Goal: Task Accomplishment & Management: Manage account settings

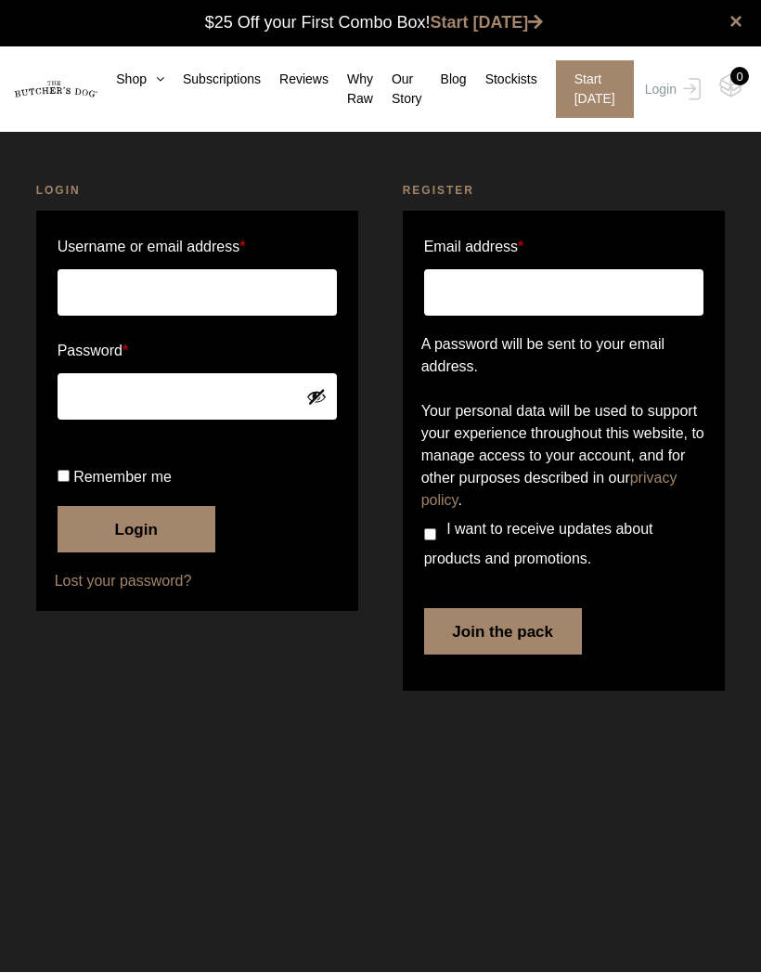
click at [300, 289] on input "Username or email address *" at bounding box center [198, 293] width 280 height 46
type input "[EMAIL_ADDRESS][DOMAIN_NAME]"
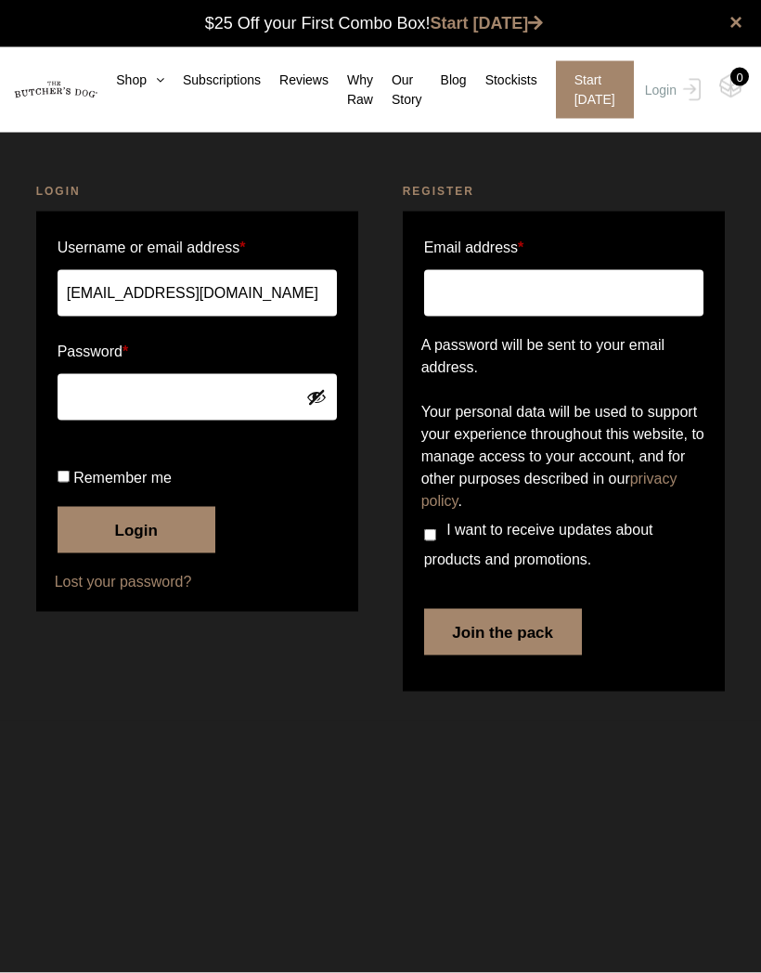
click at [69, 483] on input "Remember me" at bounding box center [64, 477] width 12 height 12
checkbox input "true"
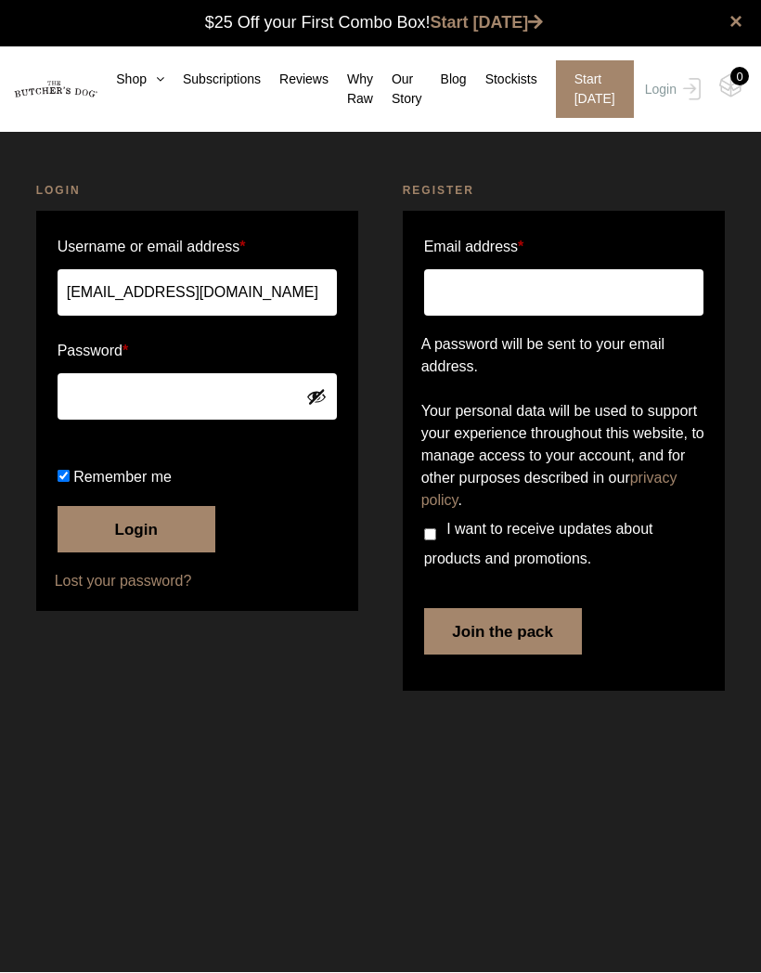
click at [147, 553] on button "Login" at bounding box center [137, 530] width 158 height 46
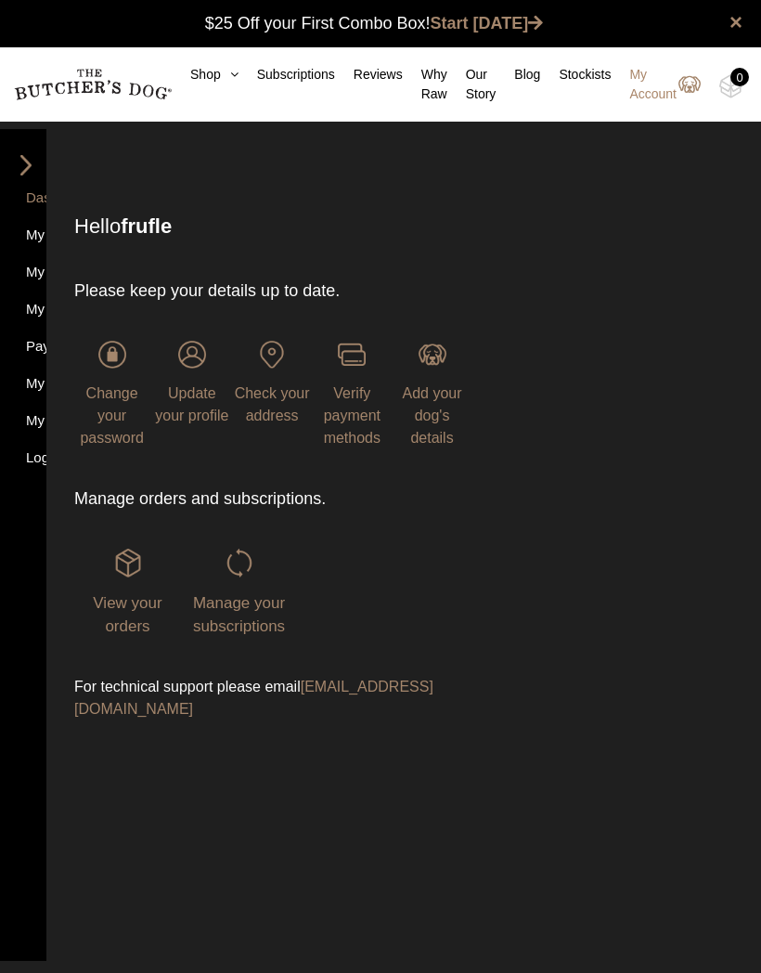
click at [221, 617] on span "Manage your subscriptions" at bounding box center [239, 615] width 92 height 42
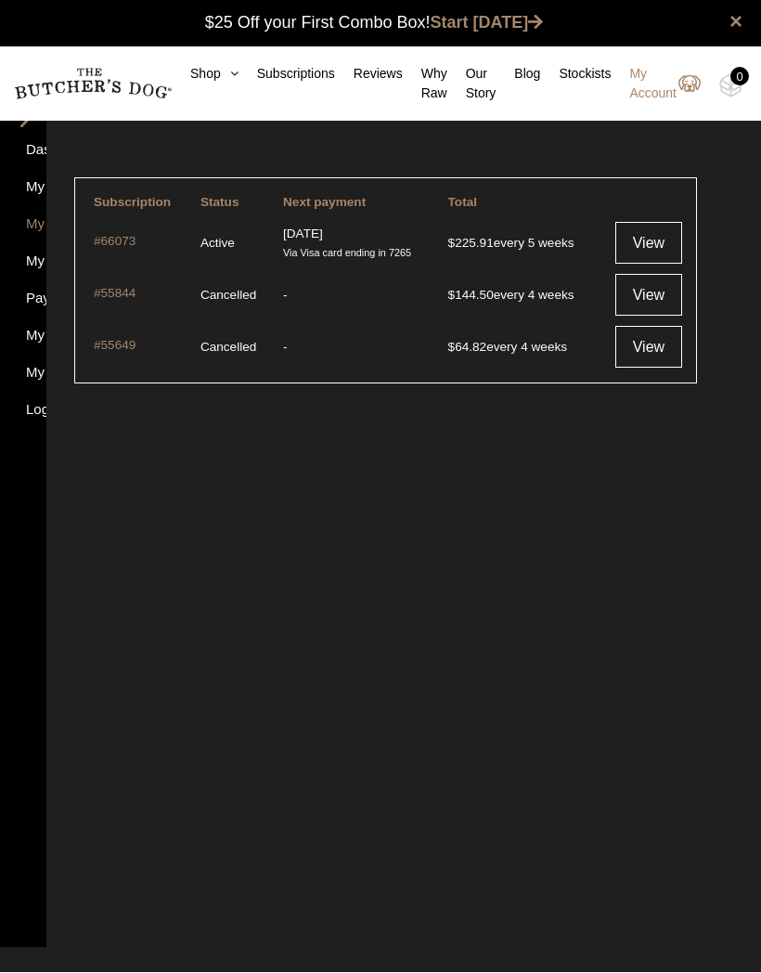
click at [642, 231] on link "View" at bounding box center [649, 244] width 67 height 42
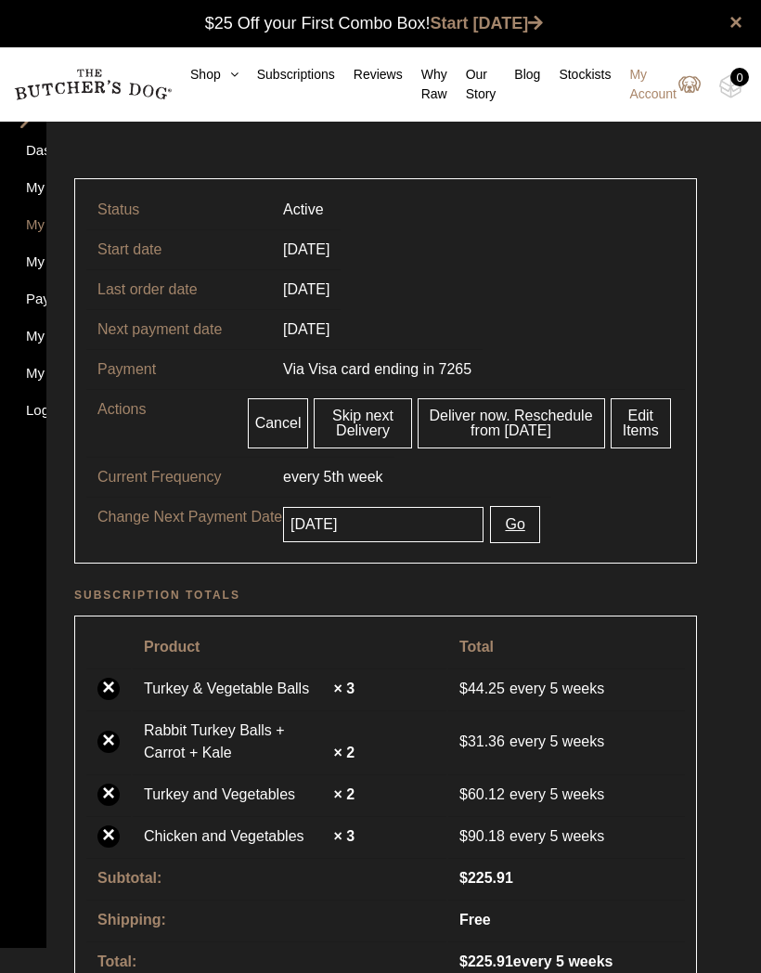
scroll to position [1, 0]
click at [8, 602] on nav "Dashboard My Orders My Subscriptions My Addresses Payment Methods My Details My…" at bounding box center [23, 515] width 46 height 866
click at [355, 416] on link "Skip next Delivery" at bounding box center [362, 422] width 97 height 50
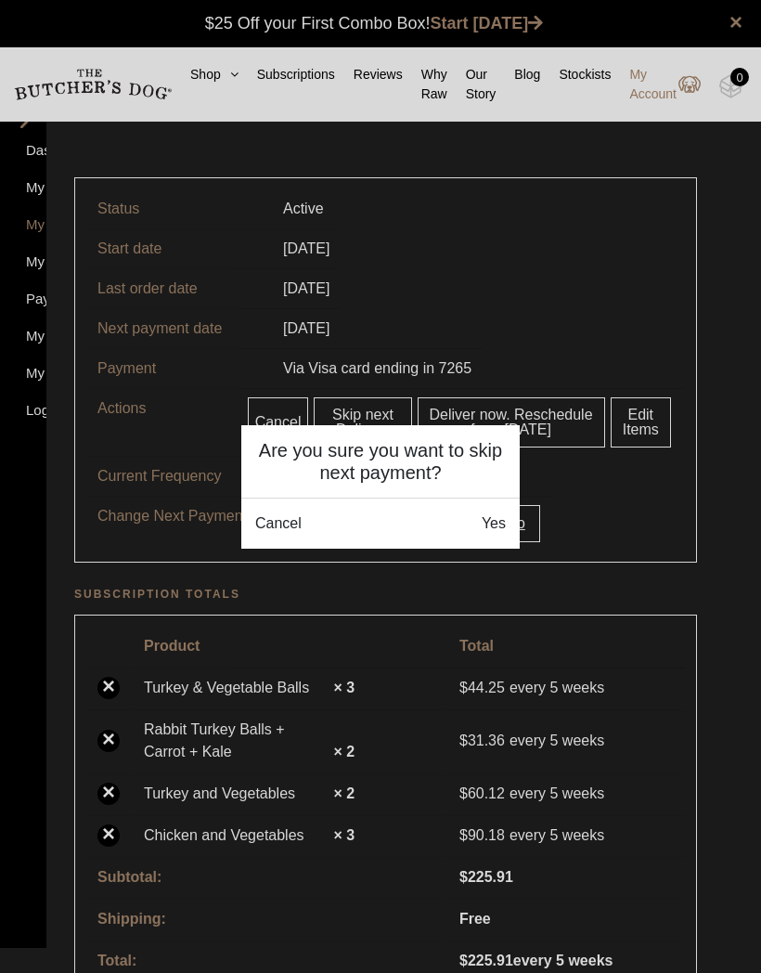
click at [486, 518] on link "Yes" at bounding box center [494, 524] width 24 height 22
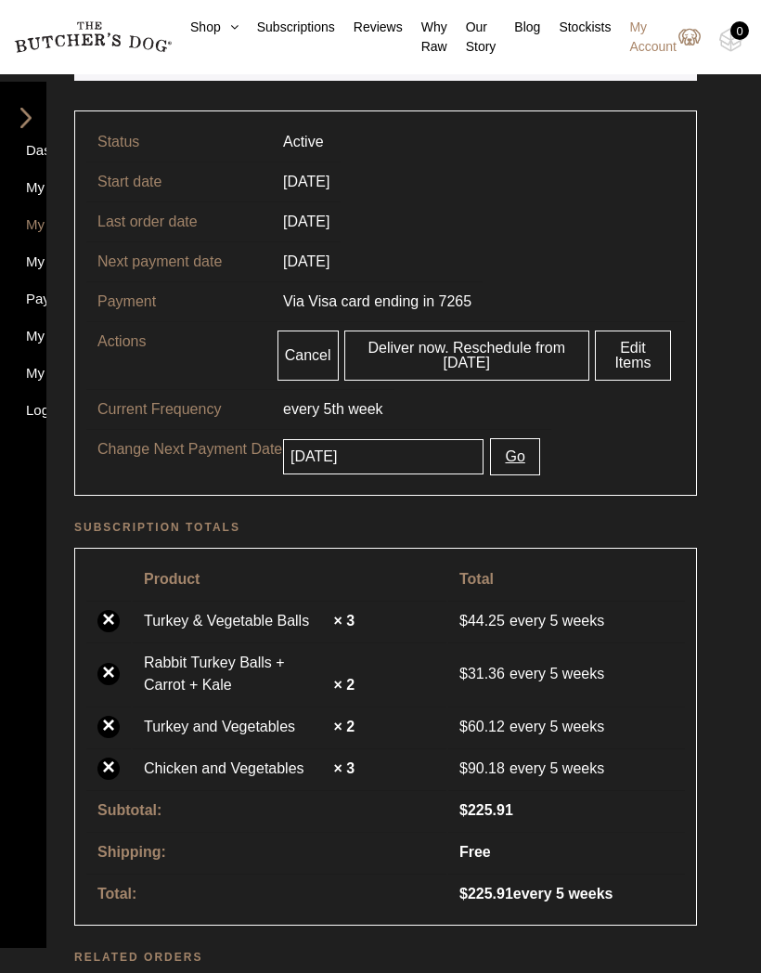
scroll to position [231, 0]
